Goal: Check status: Check status

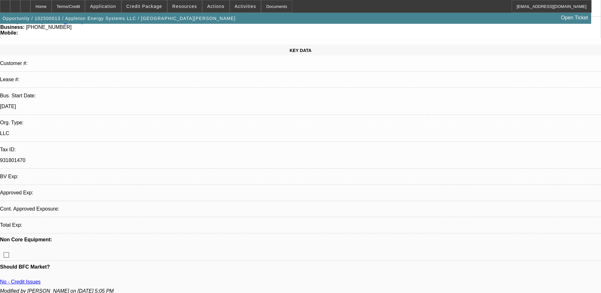
select select "0"
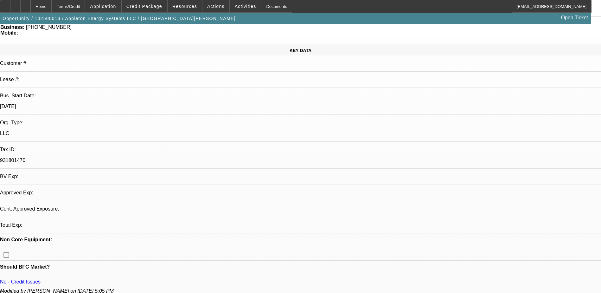
select select "0"
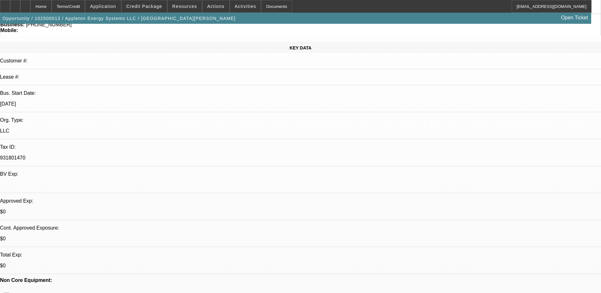
select select "1"
select select "2"
select select "5"
select select "1"
select select "2"
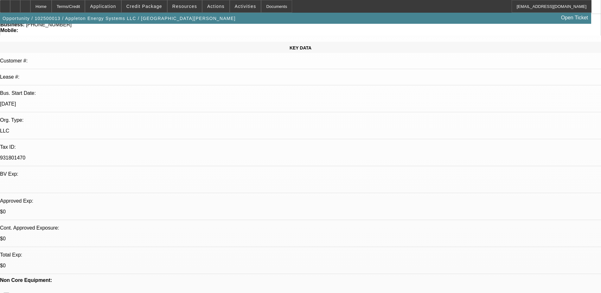
select select "5"
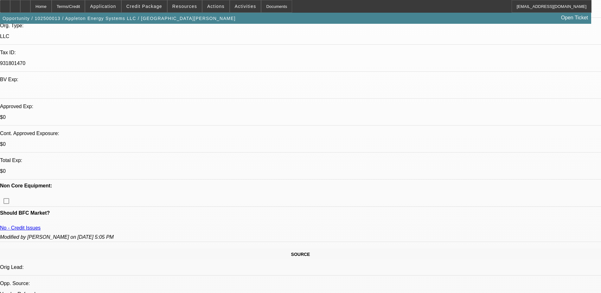
scroll to position [159, 0]
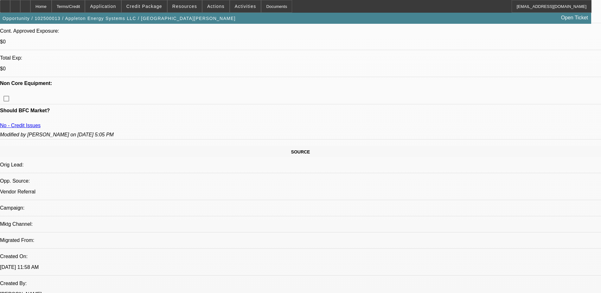
scroll to position [317, 0]
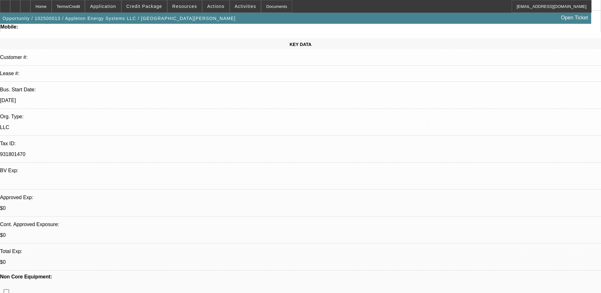
scroll to position [63, 0]
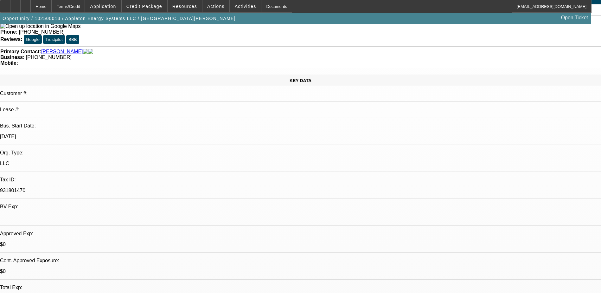
scroll to position [0, 0]
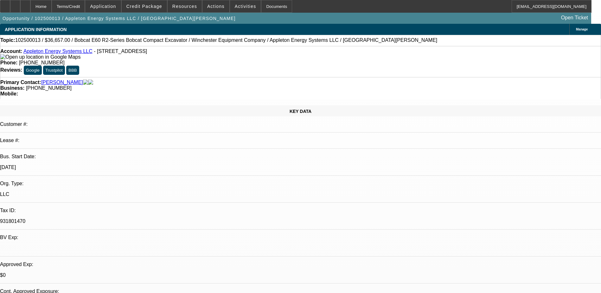
drag, startPoint x: 438, startPoint y: 102, endPoint x: 441, endPoint y: 131, distance: 29.2
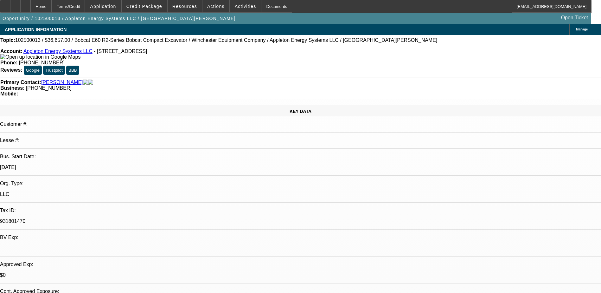
scroll to position [254, 0]
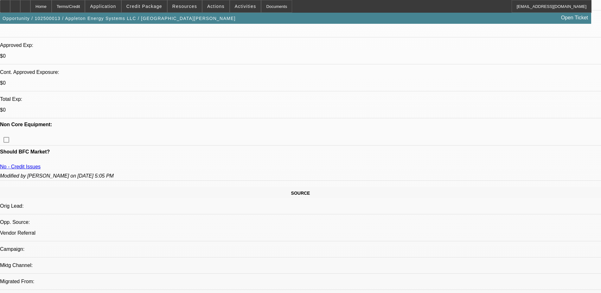
scroll to position [222, 0]
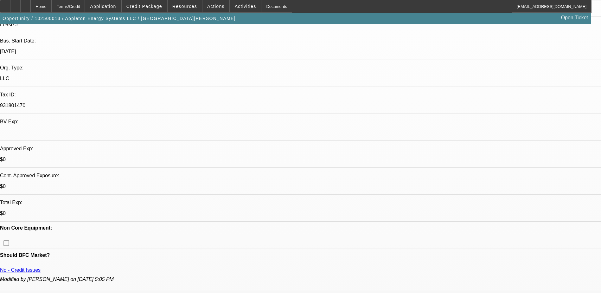
scroll to position [63, 0]
